Goal: Task Accomplishment & Management: Manage account settings

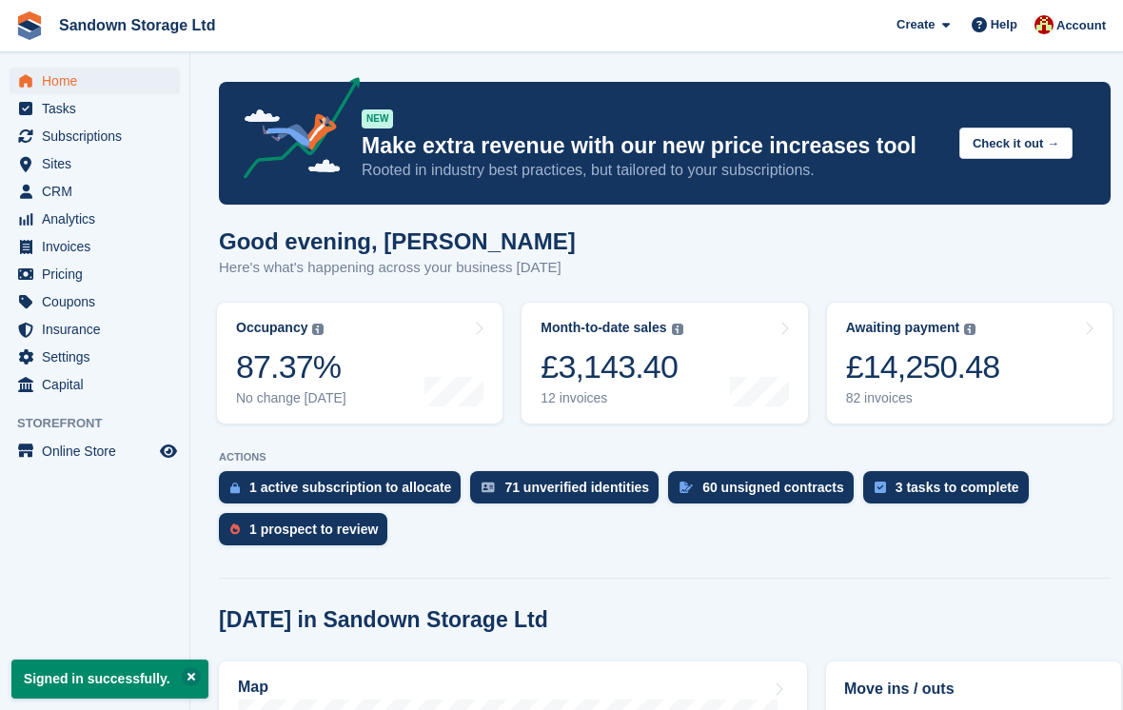
click at [82, 158] on span "Sites" at bounding box center [99, 163] width 114 height 27
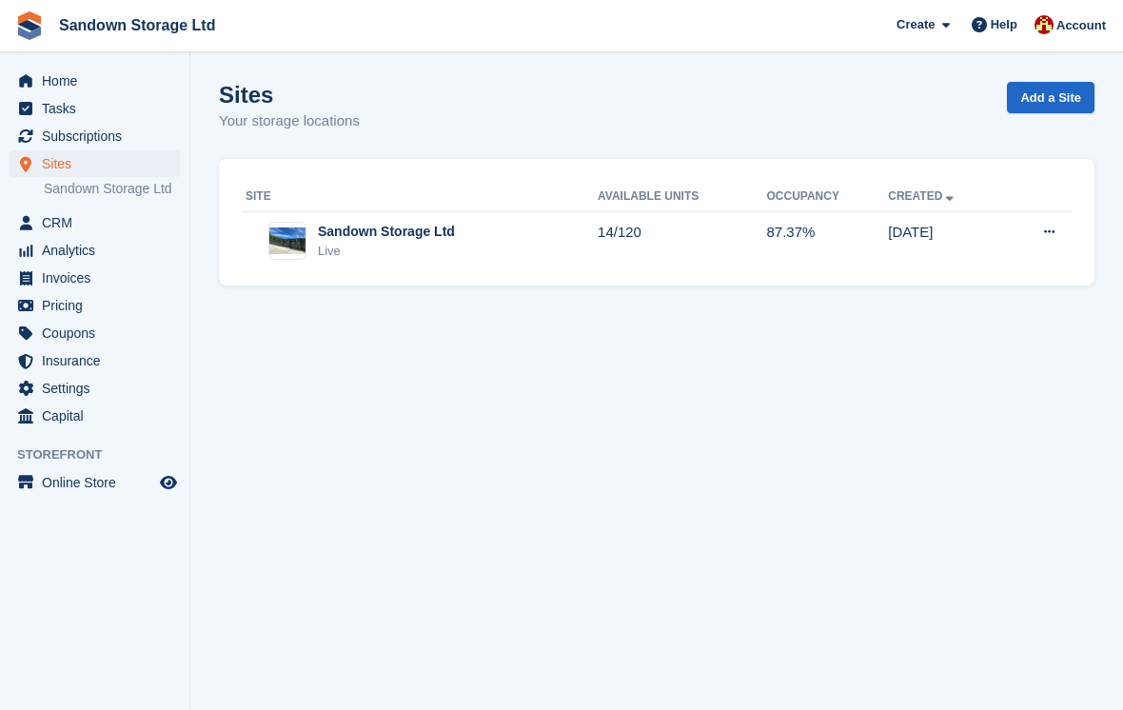
click at [499, 258] on div "Sandown Storage Ltd Live" at bounding box center [421, 241] width 352 height 39
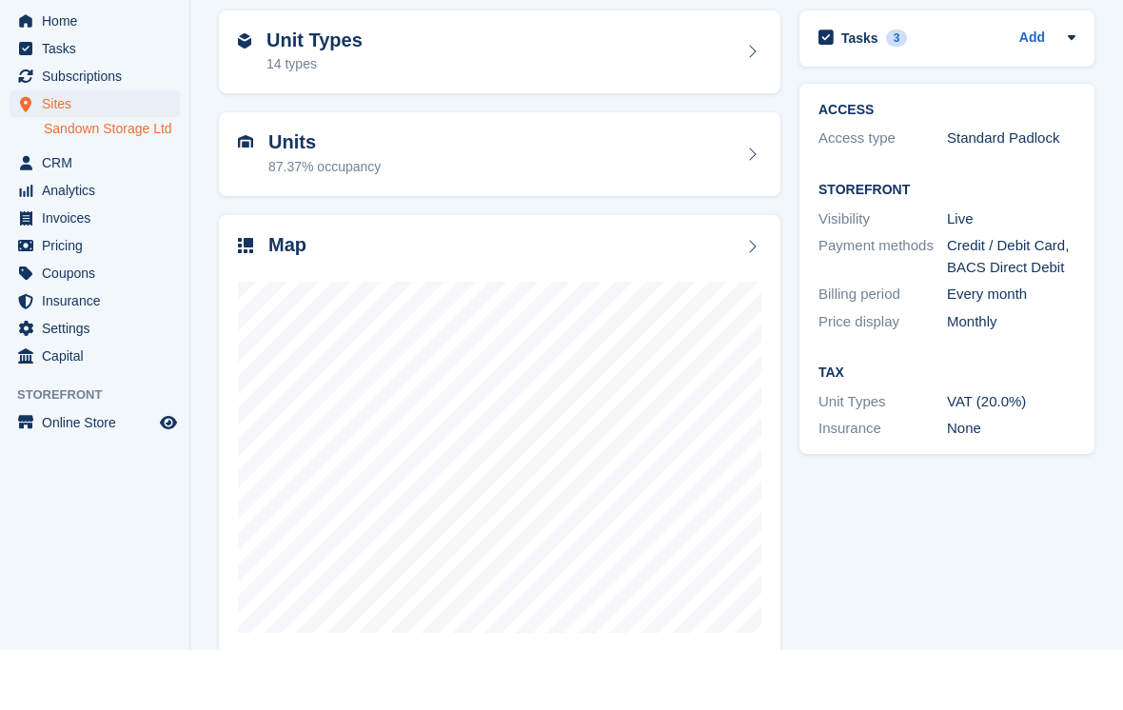
scroll to position [69, 0]
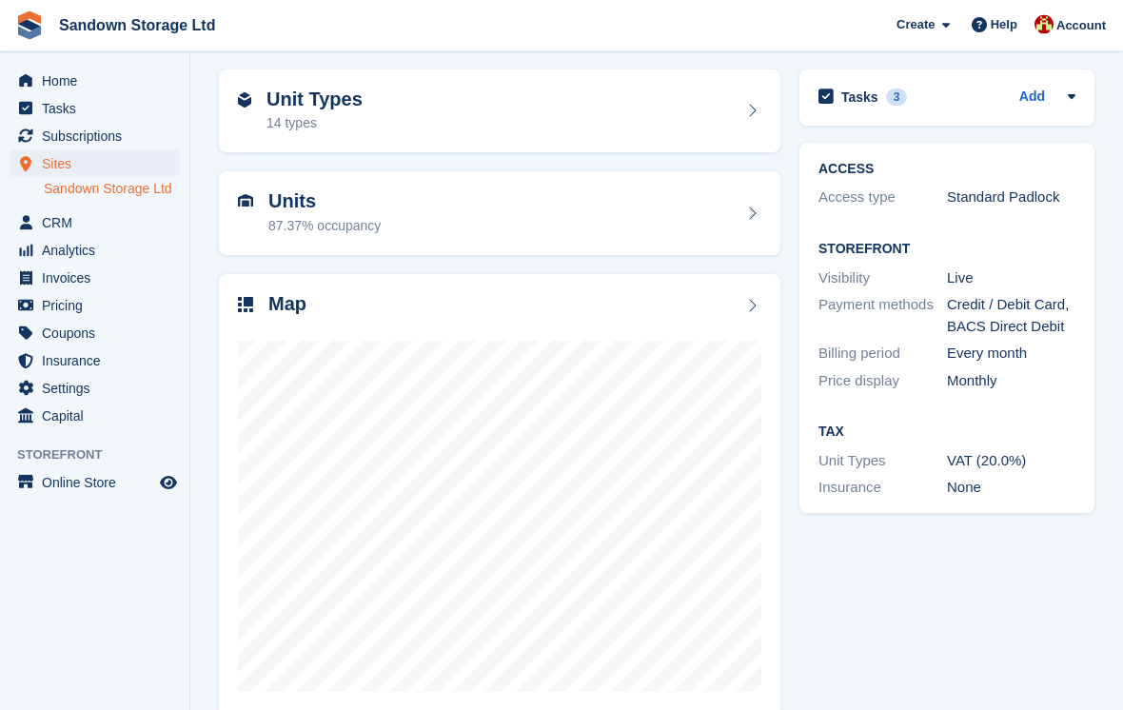
click at [552, 294] on div "Map" at bounding box center [499, 307] width 523 height 26
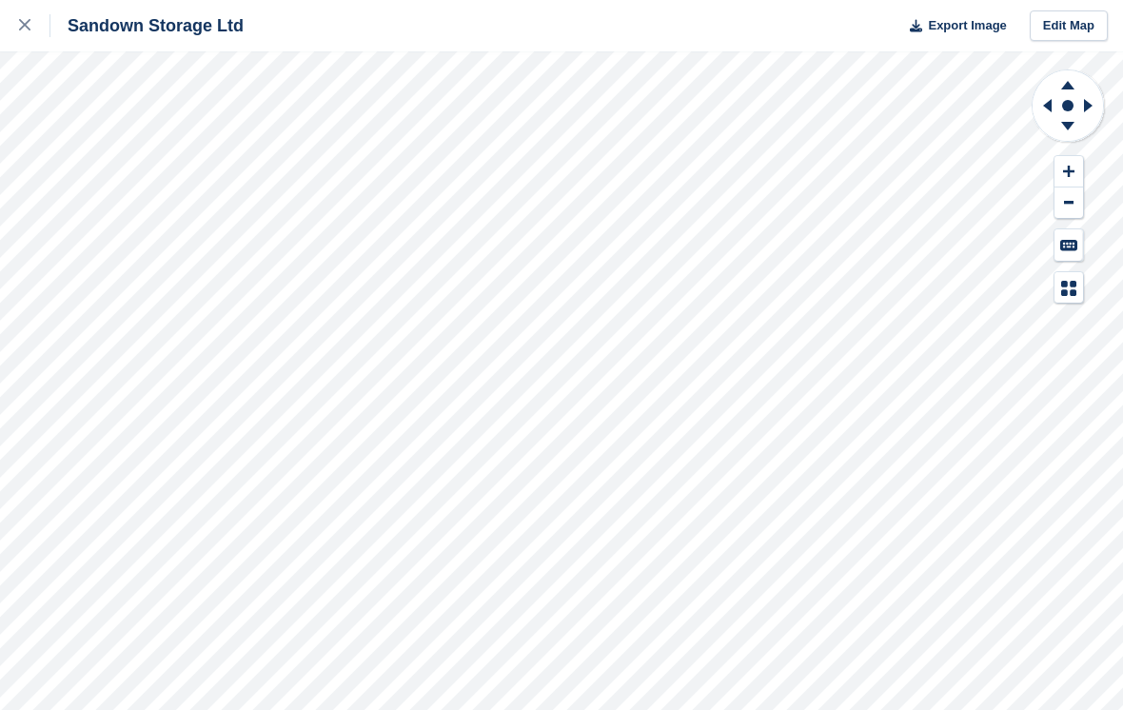
click at [1070, 169] on icon at bounding box center [1068, 171] width 11 height 13
click at [1065, 173] on icon at bounding box center [1068, 171] width 11 height 13
click at [1084, 109] on icon at bounding box center [1088, 105] width 9 height 13
click at [1091, 103] on icon at bounding box center [1091, 105] width 24 height 49
click at [1047, 111] on icon at bounding box center [1044, 105] width 24 height 49
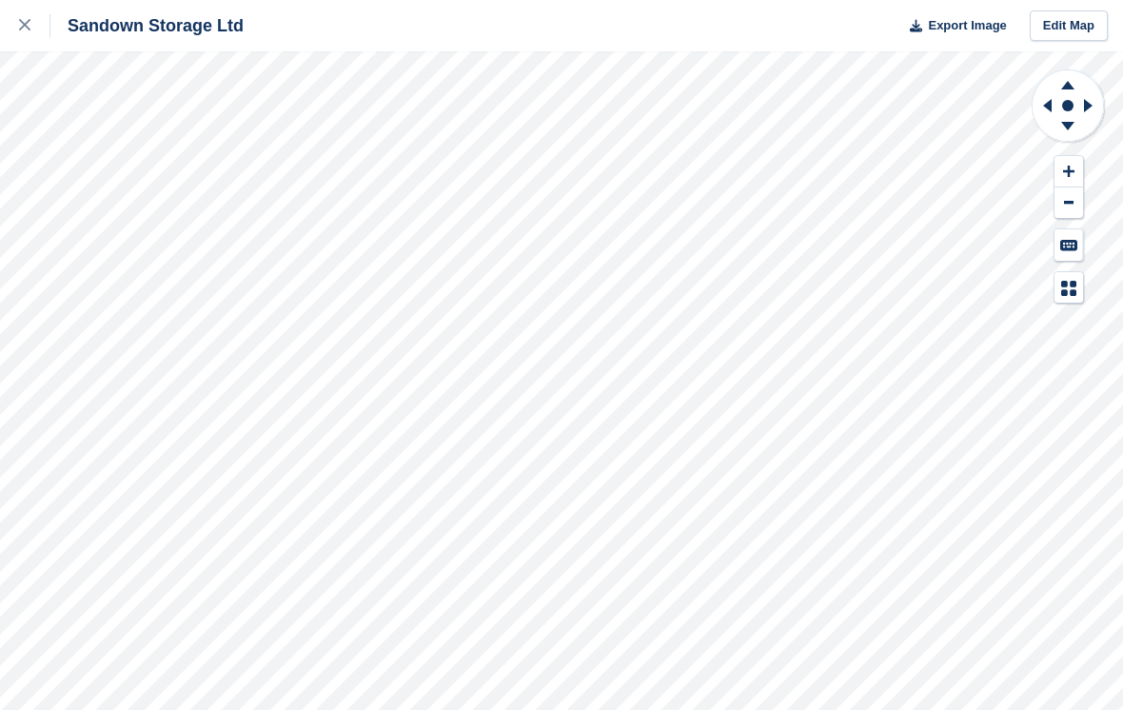
click at [1048, 106] on icon at bounding box center [1047, 105] width 9 height 13
click at [1043, 109] on icon at bounding box center [1044, 105] width 24 height 49
click at [1045, 116] on icon at bounding box center [1044, 105] width 24 height 49
click at [1068, 174] on icon at bounding box center [1068, 171] width 11 height 11
click at [1070, 165] on icon at bounding box center [1068, 171] width 11 height 13
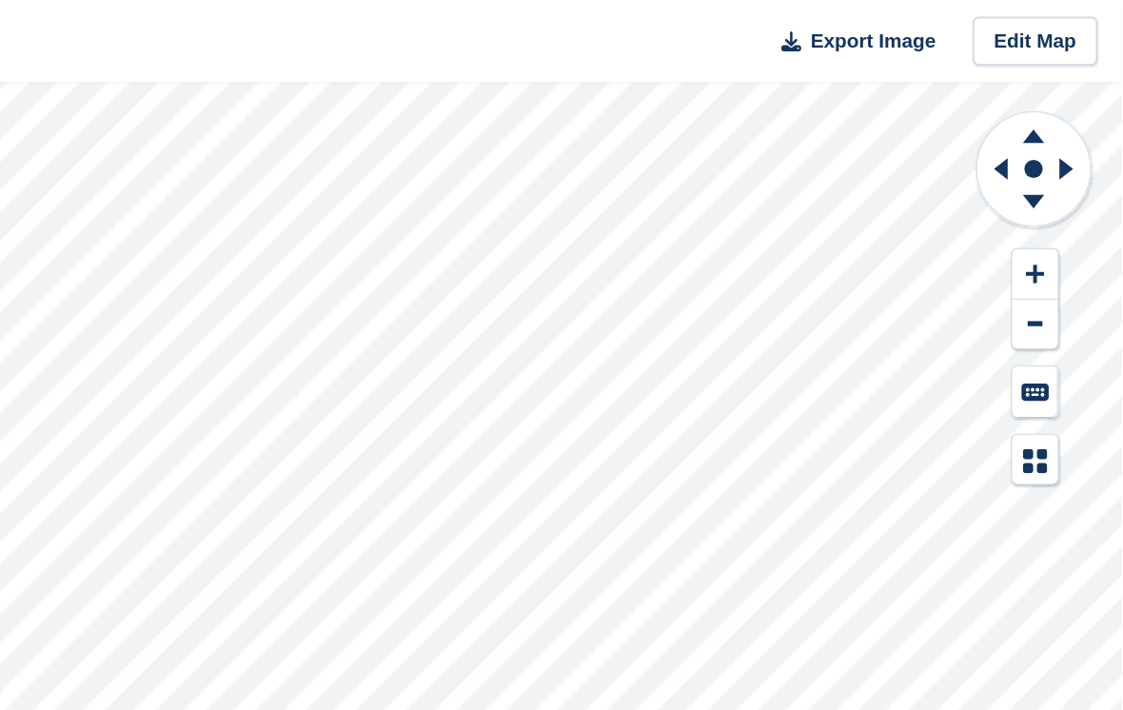
click at [1064, 204] on icon at bounding box center [1069, 203] width 10 height 4
click at [1054, 192] on button at bounding box center [1068, 202] width 29 height 31
click at [1064, 201] on icon at bounding box center [1069, 202] width 10 height 3
click at [1054, 210] on button at bounding box center [1068, 202] width 29 height 31
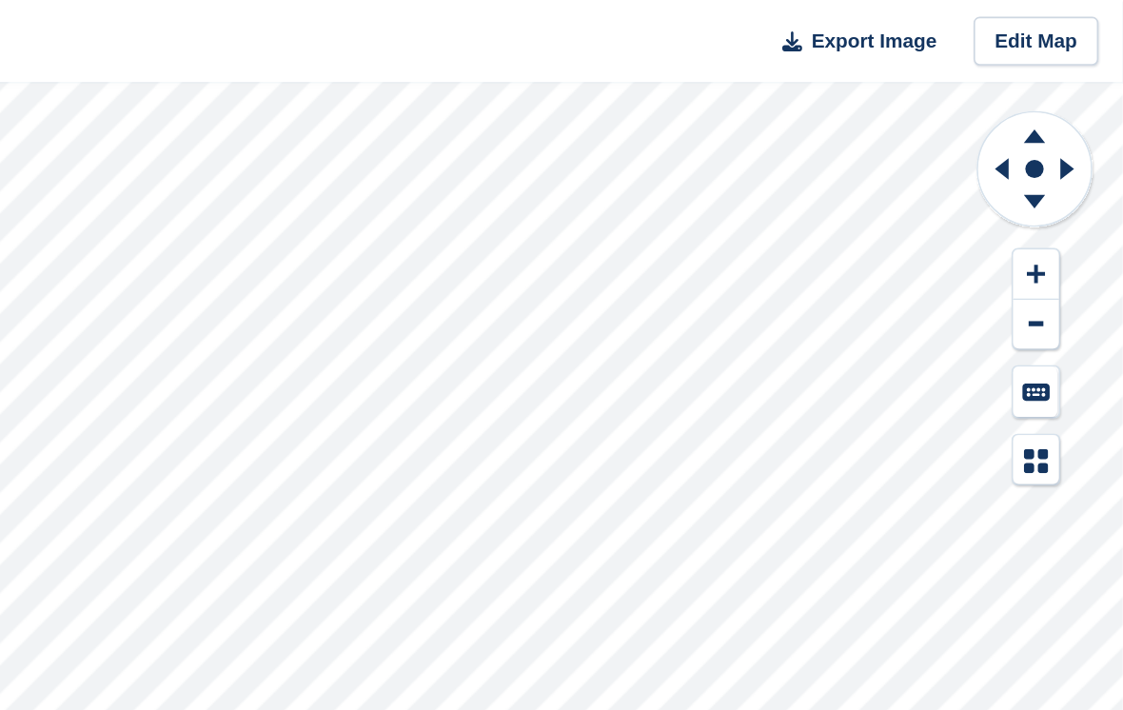
click at [1054, 211] on button at bounding box center [1068, 202] width 29 height 31
click at [1032, 107] on icon at bounding box center [1044, 105] width 24 height 49
click at [1032, 113] on icon at bounding box center [1044, 105] width 24 height 49
click at [1054, 209] on button at bounding box center [1068, 202] width 29 height 31
click at [1054, 217] on button at bounding box center [1068, 202] width 29 height 31
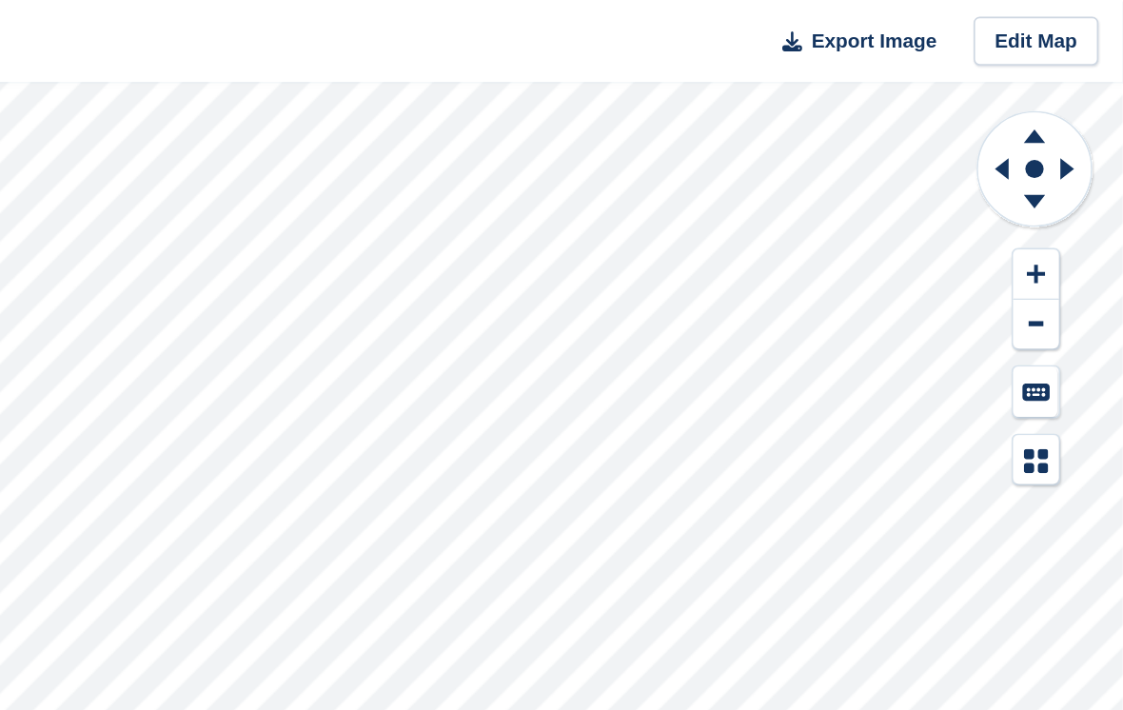
click at [1032, 108] on icon at bounding box center [1044, 105] width 24 height 49
click at [1032, 114] on icon at bounding box center [1044, 105] width 24 height 49
click at [1079, 111] on icon at bounding box center [1091, 105] width 24 height 49
click at [1084, 106] on icon at bounding box center [1088, 105] width 9 height 13
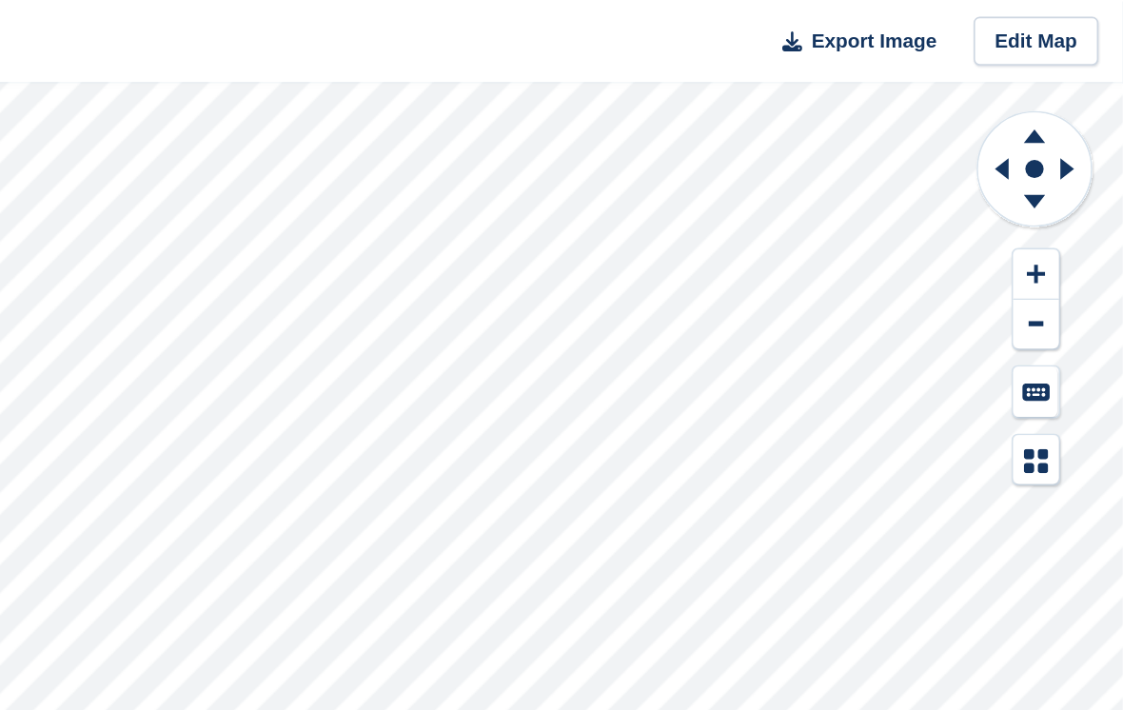
click at [1084, 105] on icon at bounding box center [1088, 105] width 9 height 13
click at [1079, 103] on icon at bounding box center [1091, 105] width 24 height 49
click at [1079, 102] on icon at bounding box center [1091, 105] width 24 height 49
click at [1079, 106] on icon at bounding box center [1091, 105] width 24 height 49
click at [1079, 105] on icon at bounding box center [1091, 105] width 24 height 49
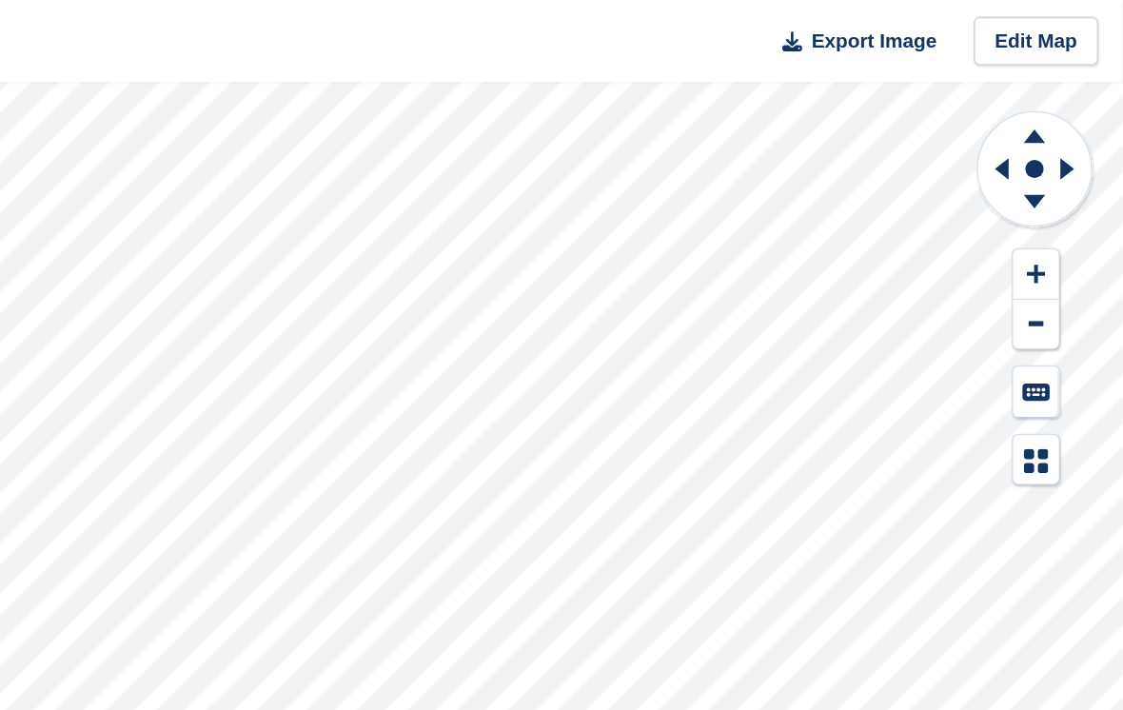
click at [1079, 103] on icon at bounding box center [1091, 105] width 24 height 49
click at [1079, 100] on icon at bounding box center [1091, 105] width 24 height 49
click at [1054, 208] on button at bounding box center [1068, 202] width 29 height 31
click at [1054, 205] on button at bounding box center [1068, 202] width 29 height 31
click at [1064, 203] on icon at bounding box center [1069, 202] width 10 height 3
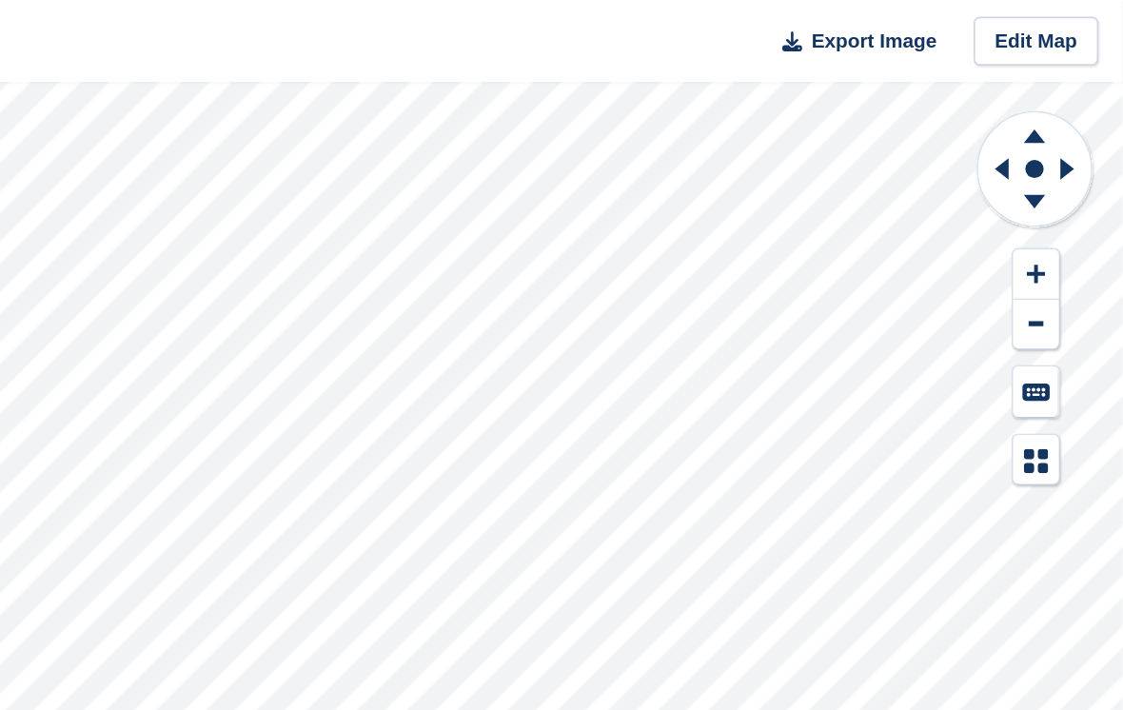
click at [1029, 27] on link "Edit Map" at bounding box center [1068, 25] width 78 height 31
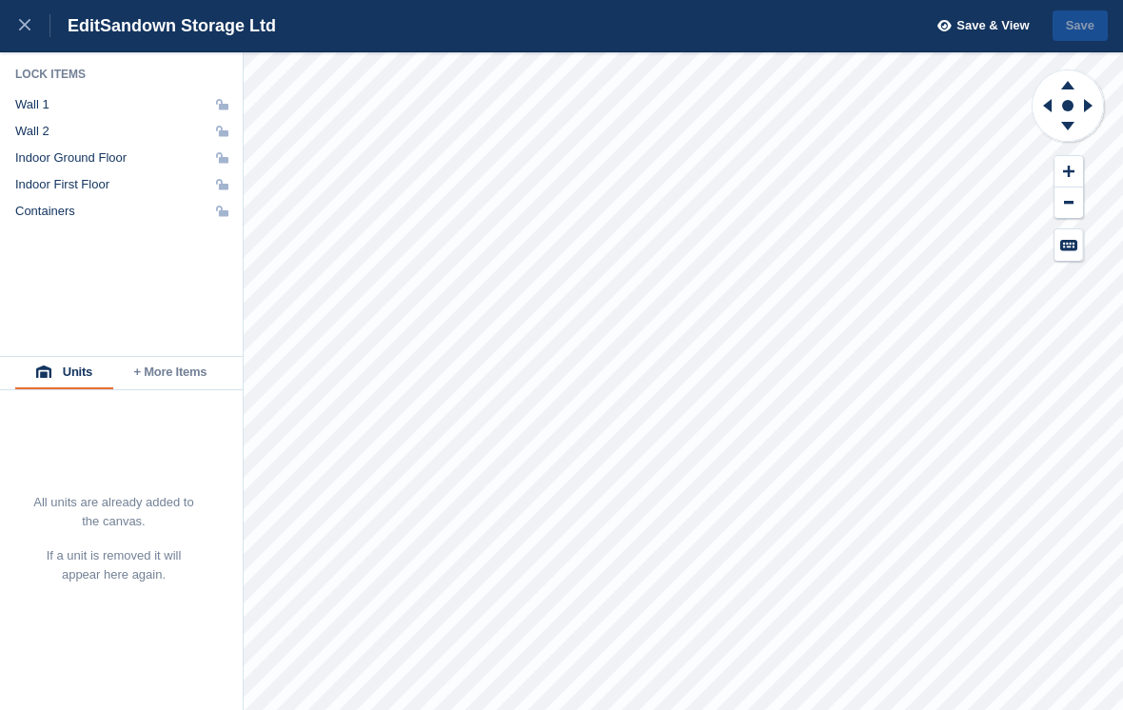
click at [29, 25] on icon at bounding box center [24, 24] width 11 height 11
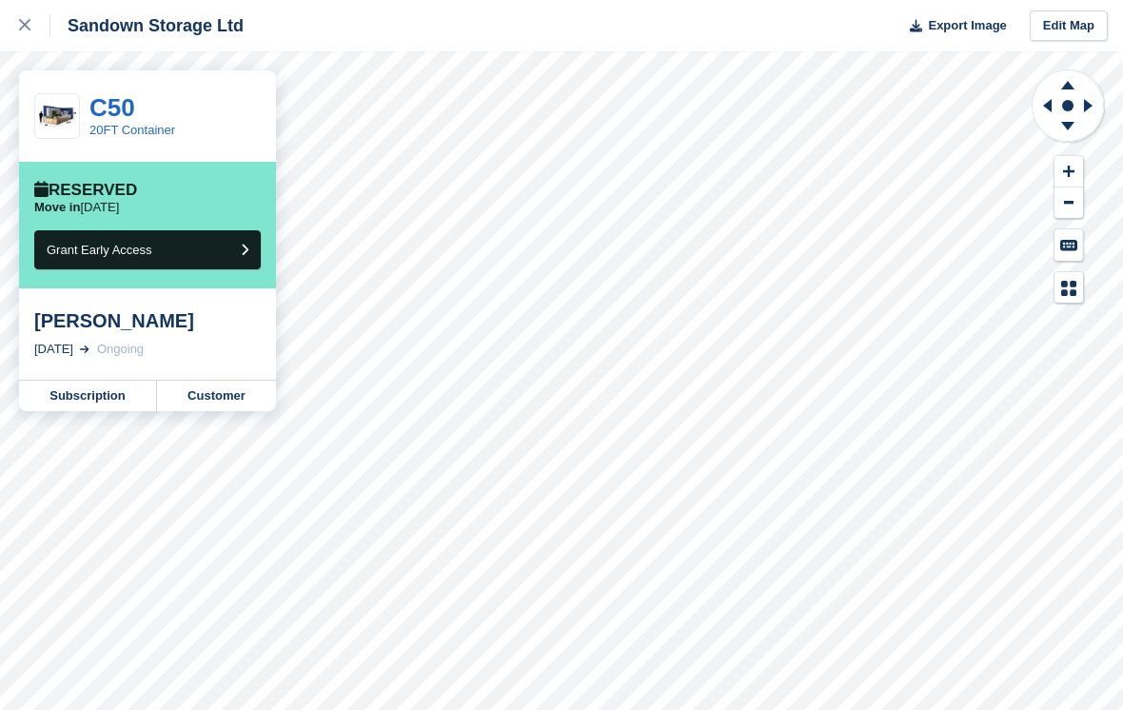
click at [127, 397] on link "Subscription" at bounding box center [88, 396] width 138 height 30
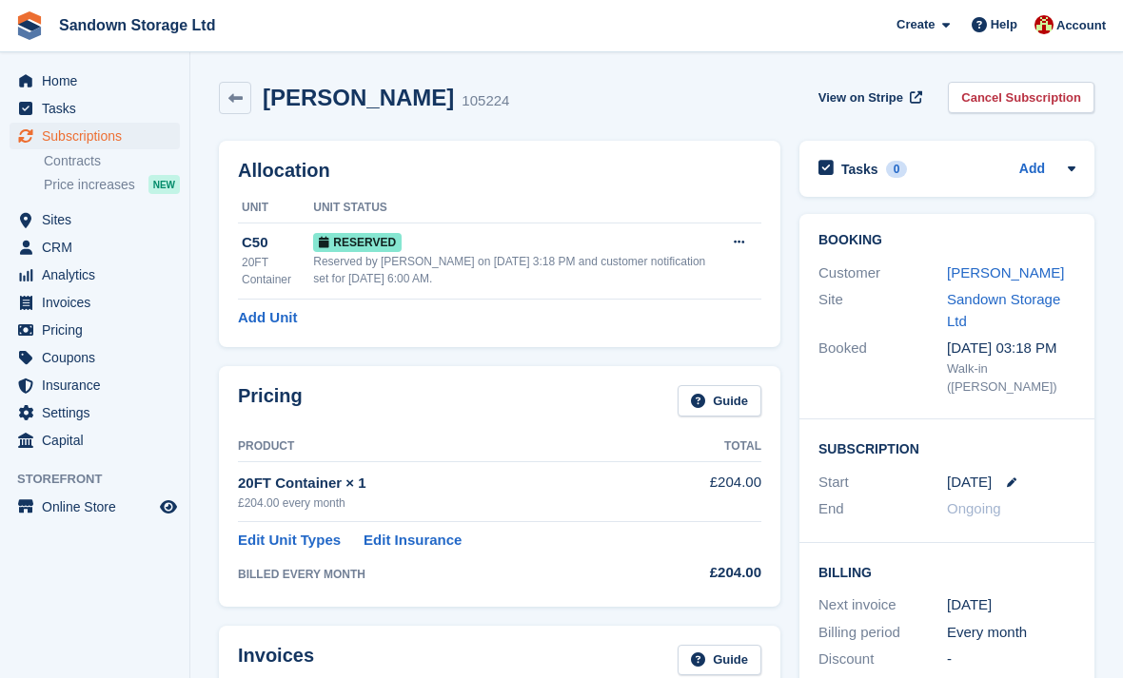
click at [743, 243] on icon at bounding box center [738, 242] width 10 height 12
click at [671, 327] on p "Deallocate" at bounding box center [665, 320] width 166 height 25
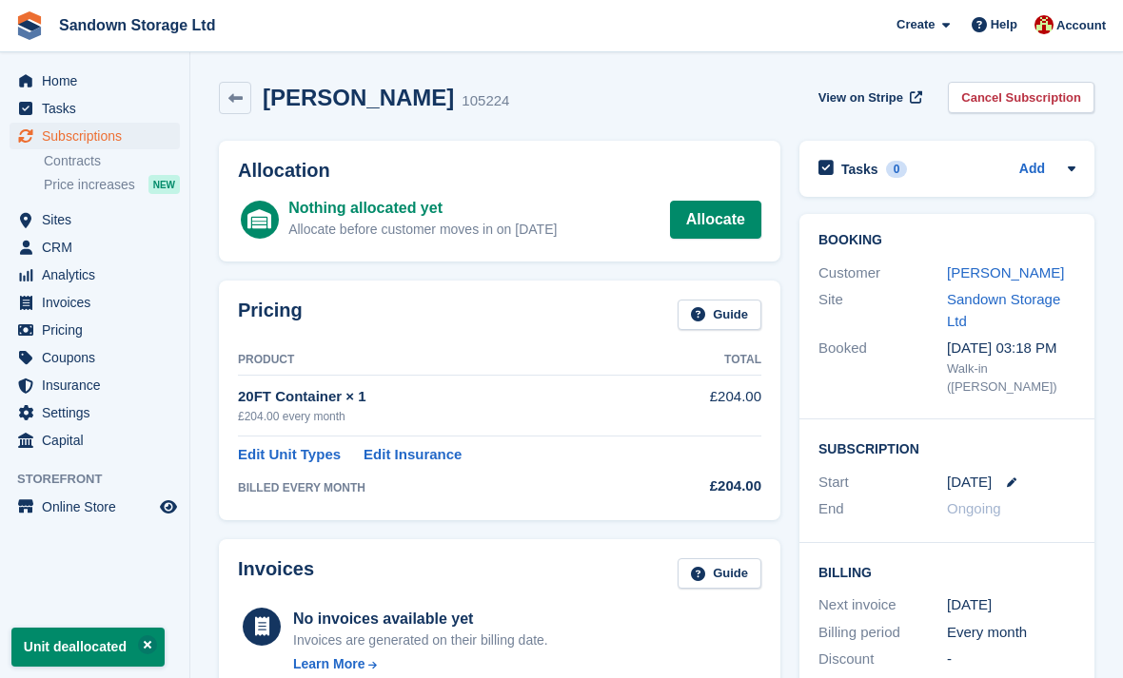
click at [723, 227] on link "Allocate" at bounding box center [715, 220] width 91 height 38
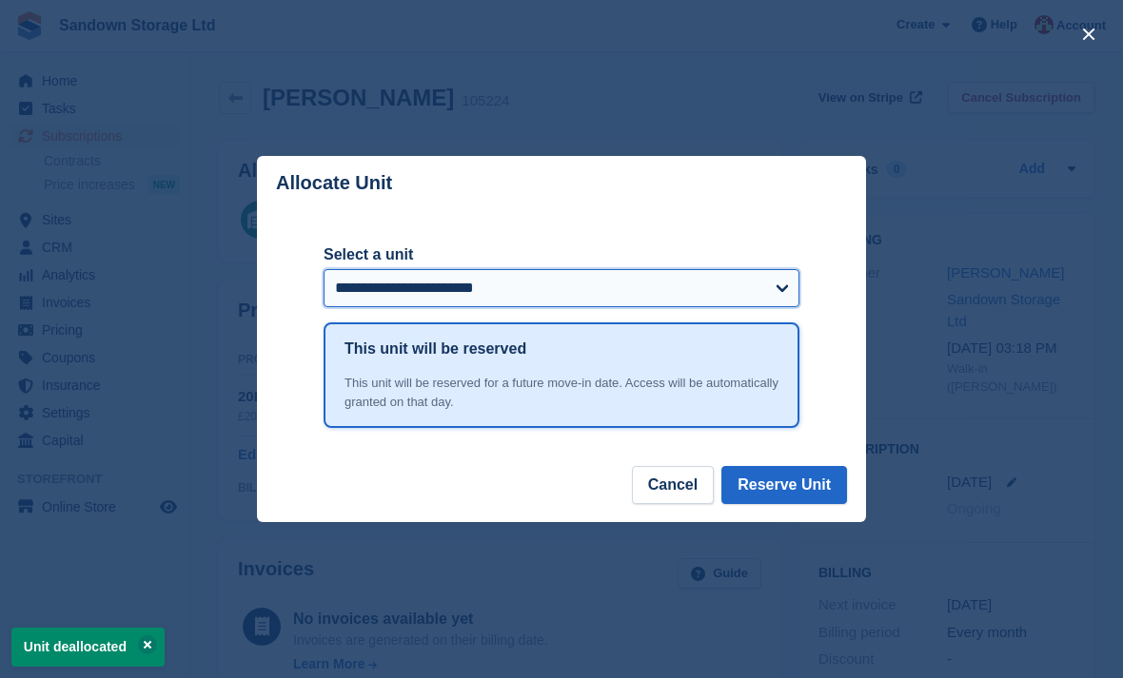
click at [655, 295] on select "**********" at bounding box center [561, 288] width 476 height 38
select select "******"
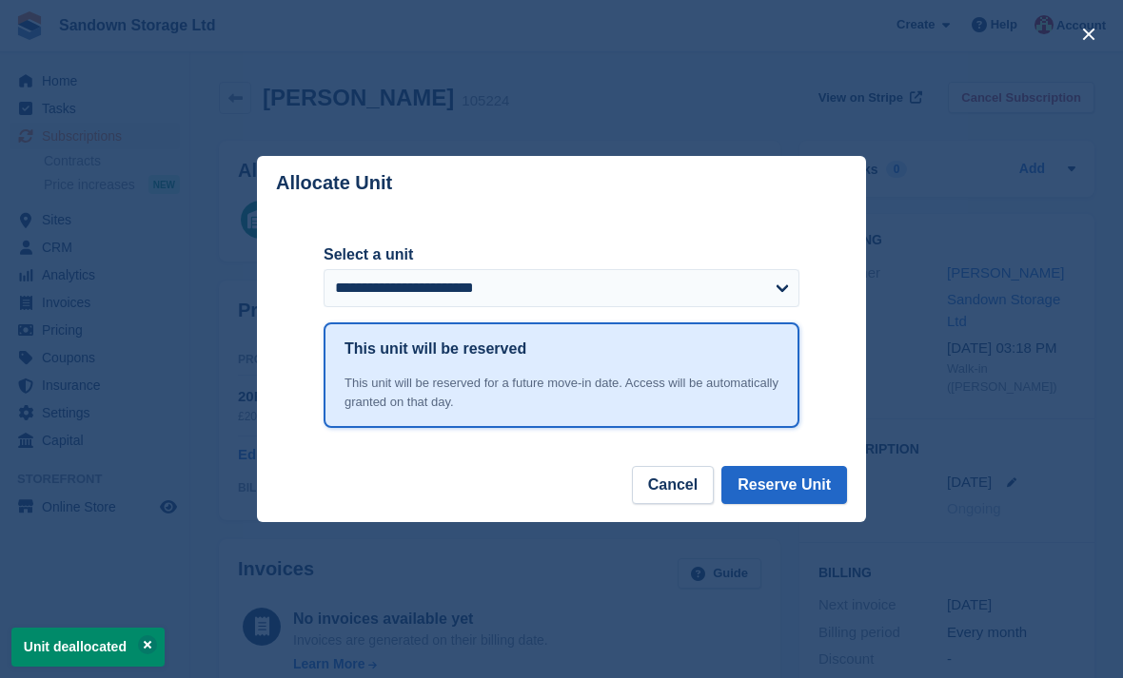
click at [798, 467] on button "Reserve Unit" at bounding box center [784, 485] width 126 height 38
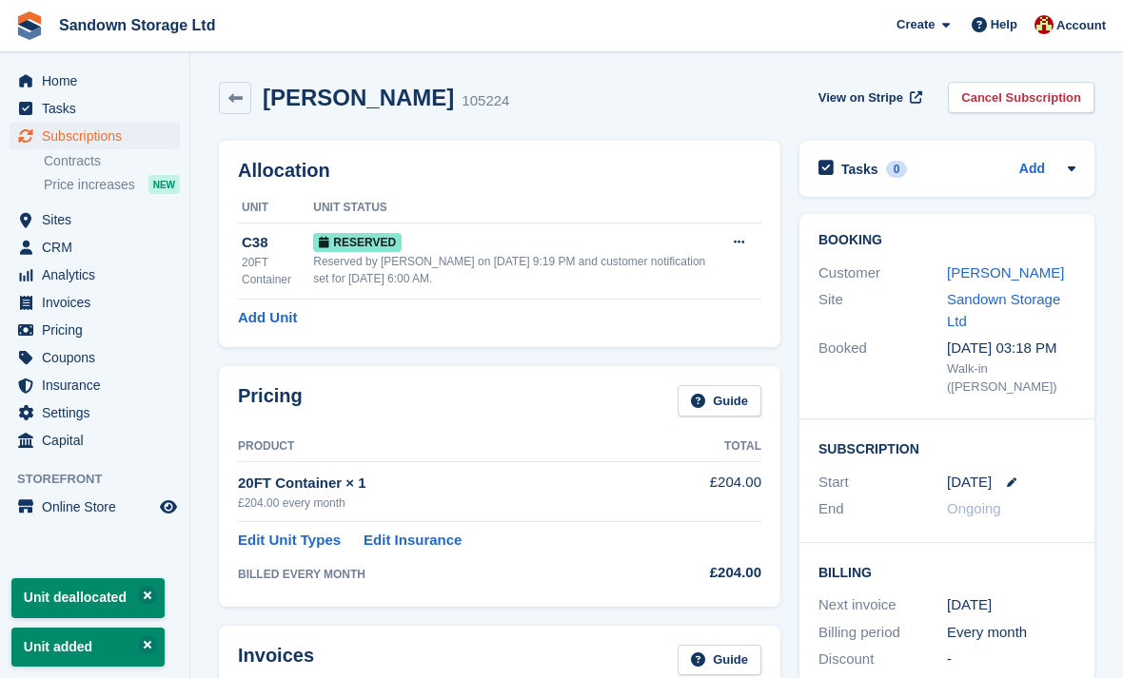
click at [248, 101] on link at bounding box center [235, 98] width 32 height 32
